Goal: Transaction & Acquisition: Book appointment/travel/reservation

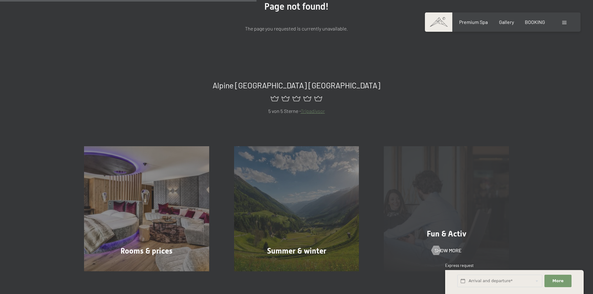
scroll to position [342, 0]
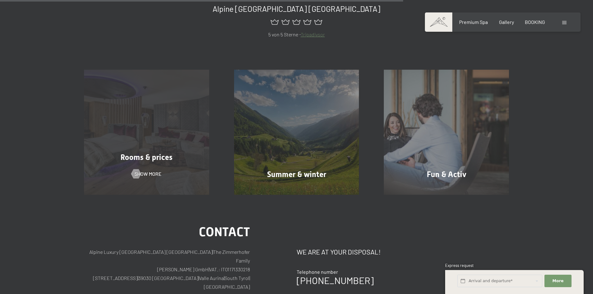
click at [171, 149] on div "Rooms & prices Show more" at bounding box center [147, 132] width 150 height 125
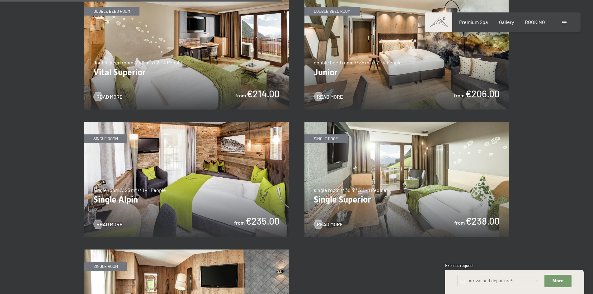
scroll to position [871, 0]
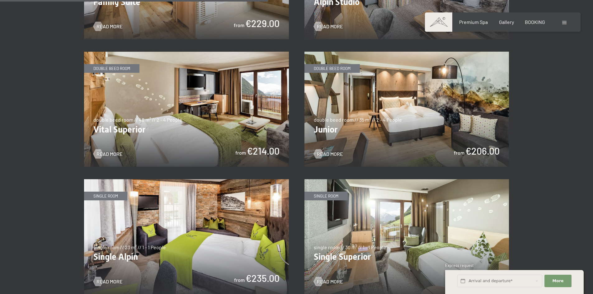
click at [393, 101] on img at bounding box center [406, 109] width 205 height 115
